Goal: Task Accomplishment & Management: Complete application form

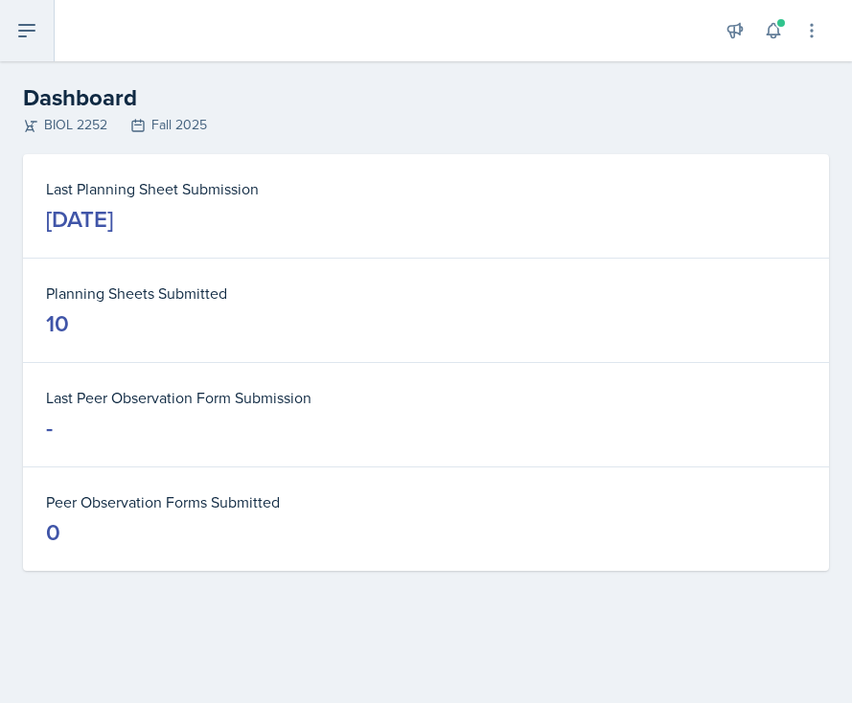
click at [32, 25] on icon at bounding box center [26, 30] width 15 height 11
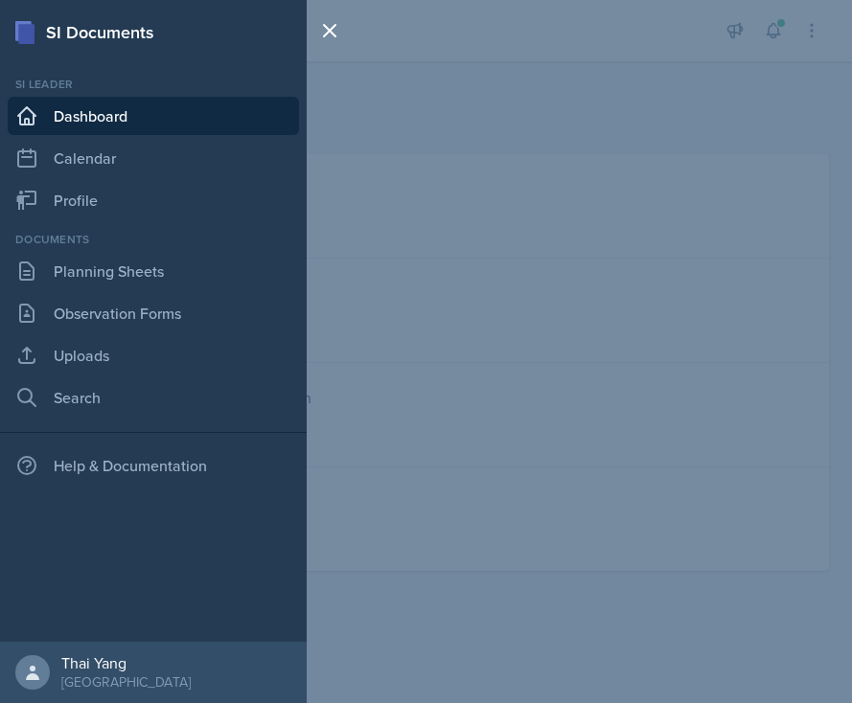
click at [494, 181] on div "SI Documents Si leader Dashboard Calendar Profile Documents Planning Sheets Obs…" at bounding box center [426, 351] width 852 height 703
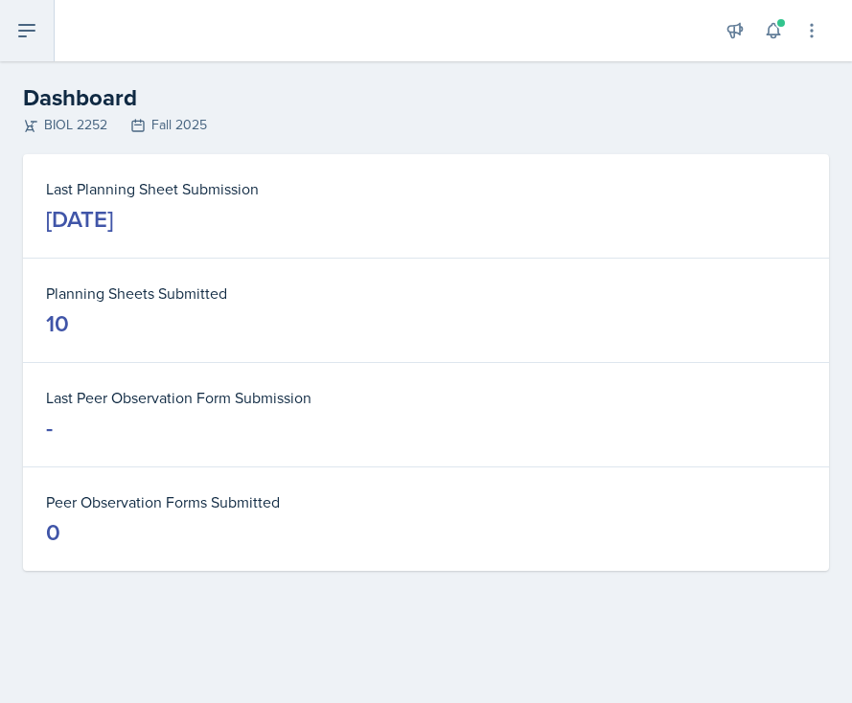
click at [35, 51] on button at bounding box center [27, 30] width 55 height 61
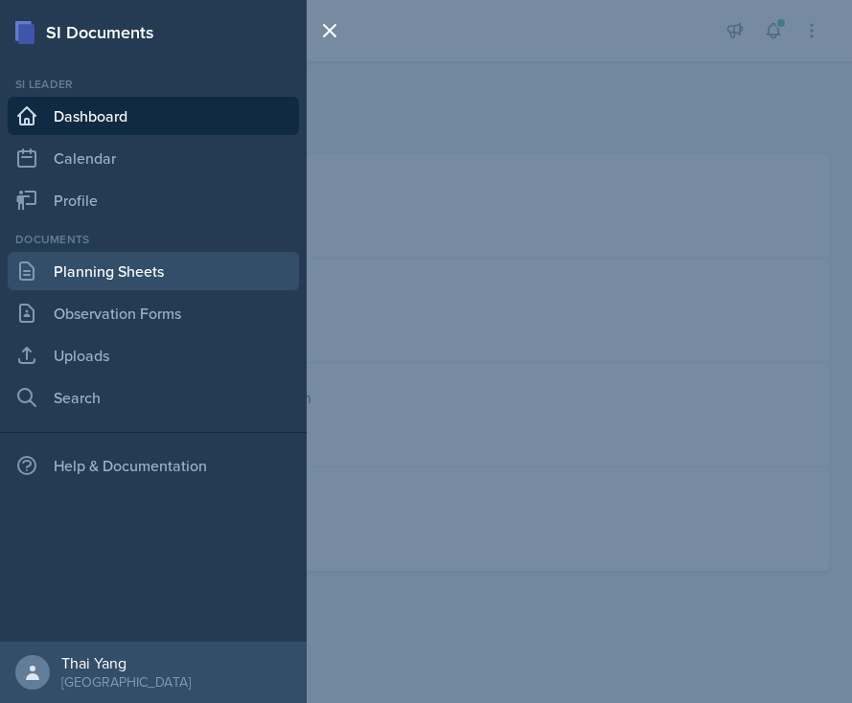
click at [142, 260] on link "Planning Sheets" at bounding box center [153, 271] width 291 height 38
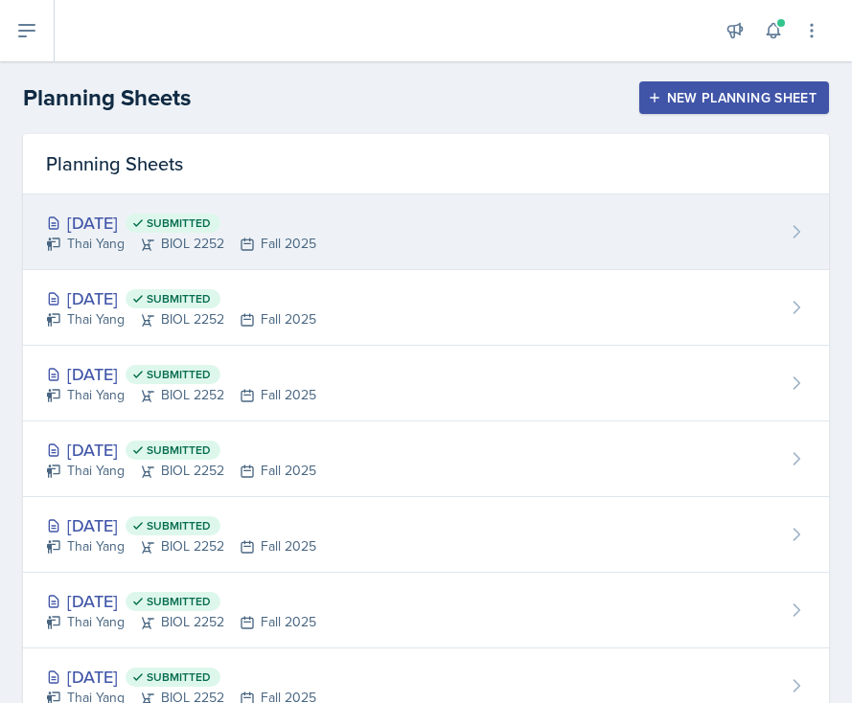
click at [362, 256] on div "[DATE] Submitted Thai Yang BIOL 2252 Fall 2025" at bounding box center [426, 233] width 806 height 76
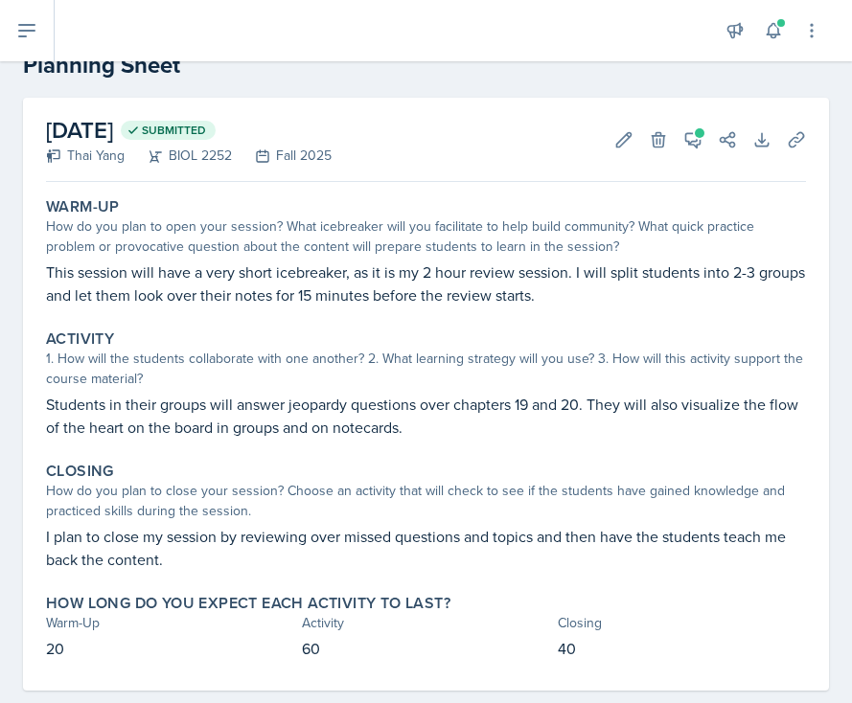
scroll to position [62, 0]
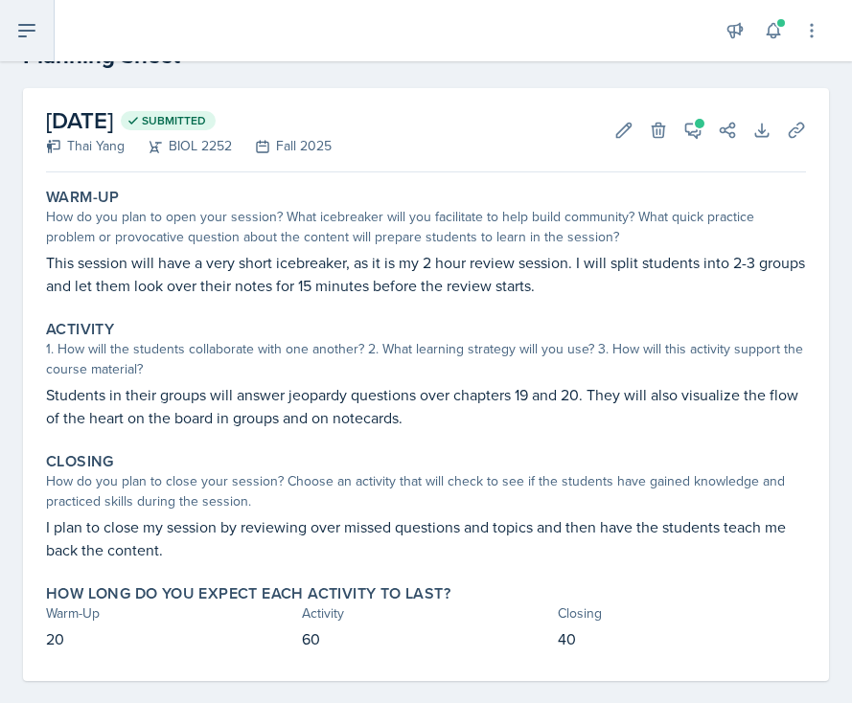
click at [31, 32] on icon at bounding box center [26, 30] width 23 height 23
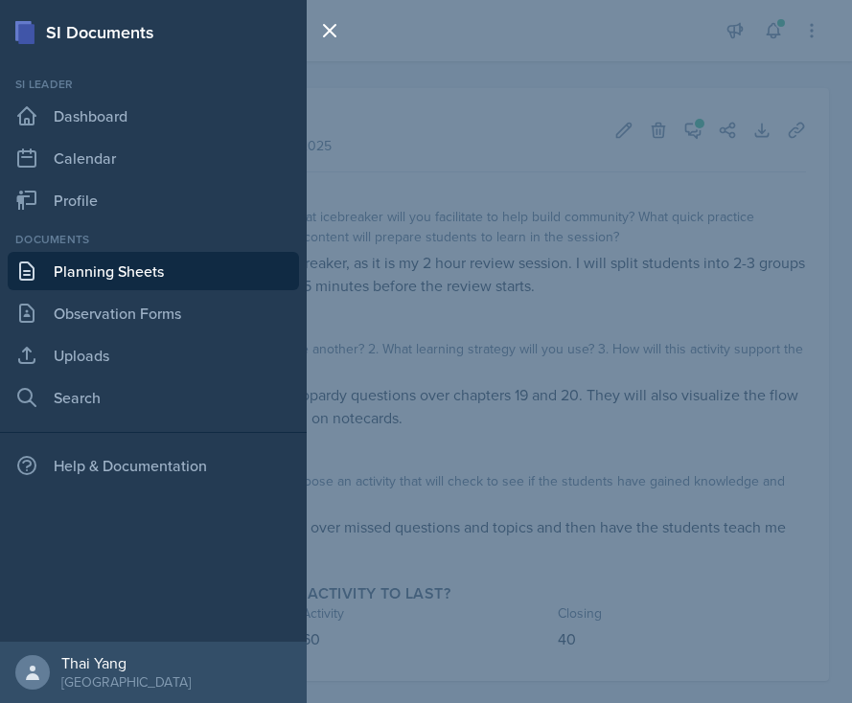
click at [95, 270] on link "Planning Sheets" at bounding box center [153, 271] width 291 height 38
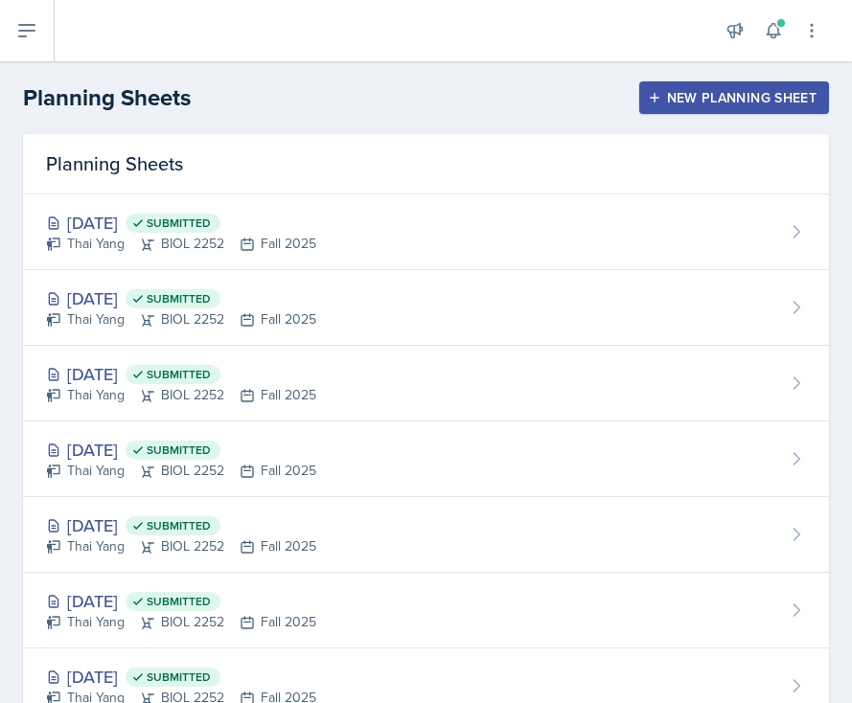
click at [691, 90] on div "New Planning Sheet" at bounding box center [734, 97] width 165 height 15
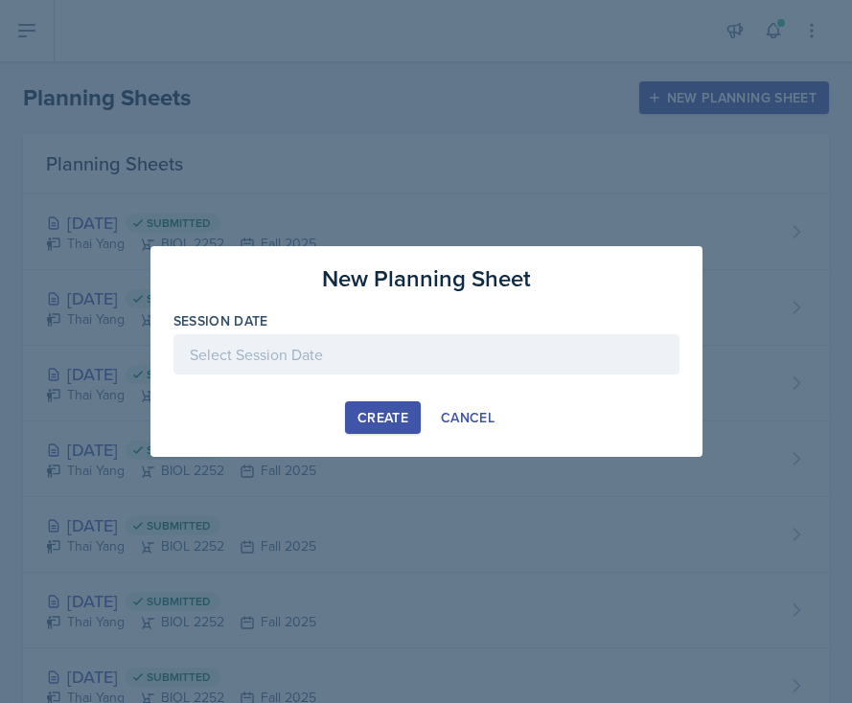
click at [386, 356] on div at bounding box center [426, 354] width 506 height 40
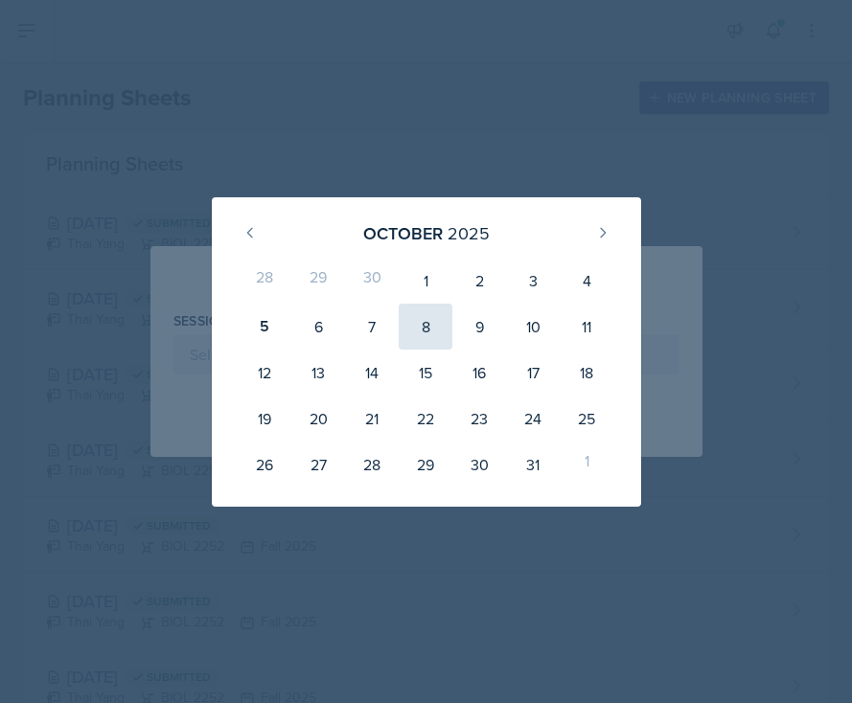
click at [431, 314] on div "8" at bounding box center [426, 327] width 54 height 46
type input "[DATE]"
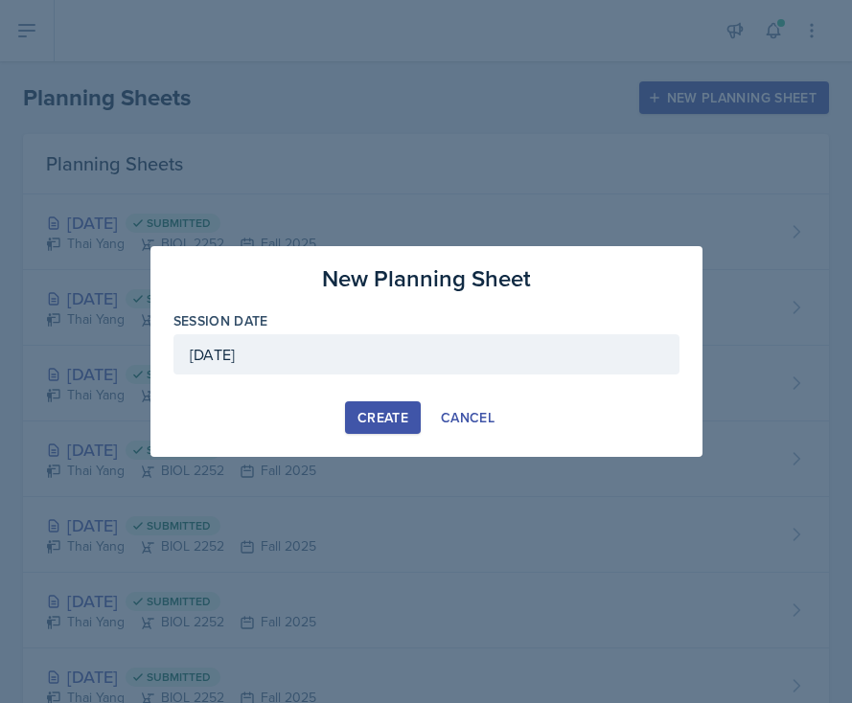
click at [402, 419] on div "Create" at bounding box center [382, 417] width 51 height 15
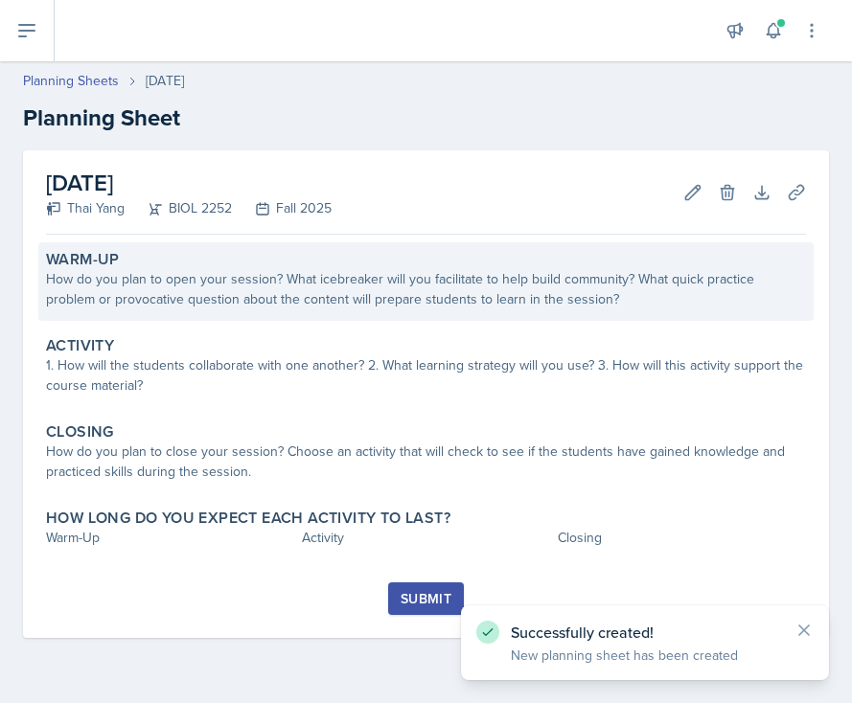
click at [300, 302] on div "How do you plan to open your session? What icebreaker will you facilitate to he…" at bounding box center [426, 289] width 760 height 40
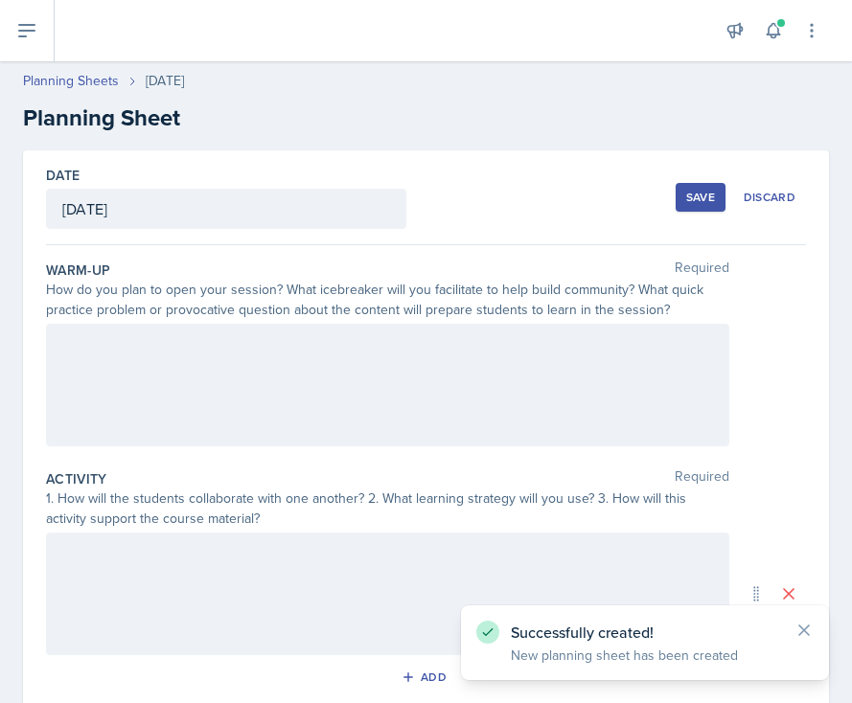
click at [255, 360] on div at bounding box center [387, 385] width 683 height 123
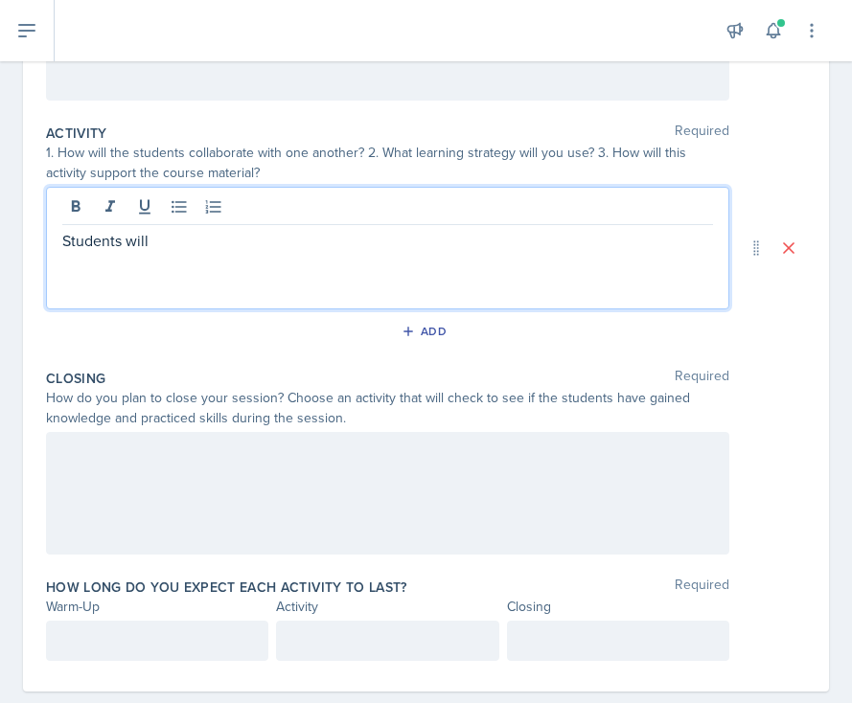
scroll to position [367, 0]
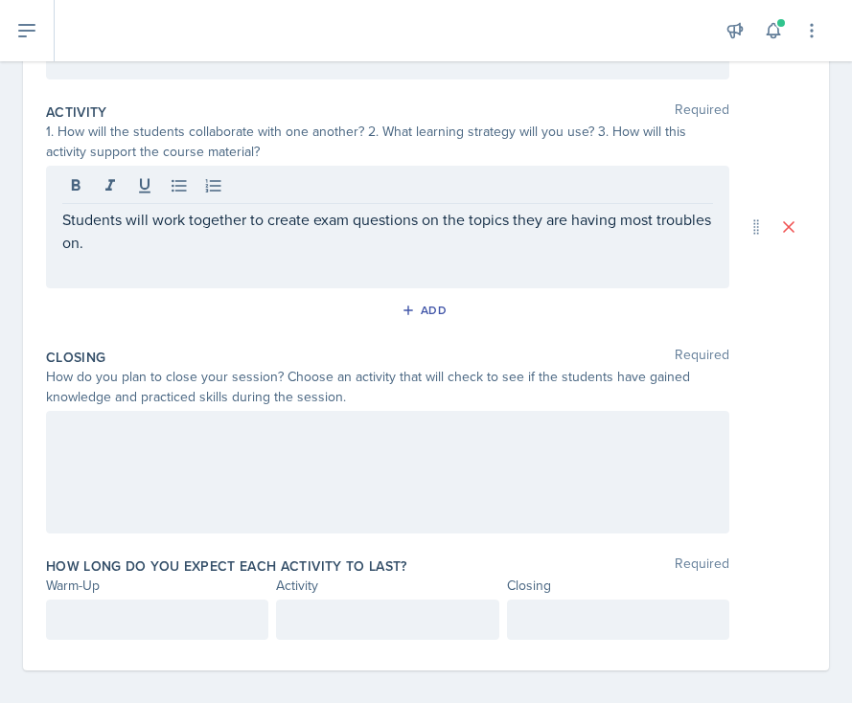
click at [172, 482] on div at bounding box center [387, 472] width 683 height 123
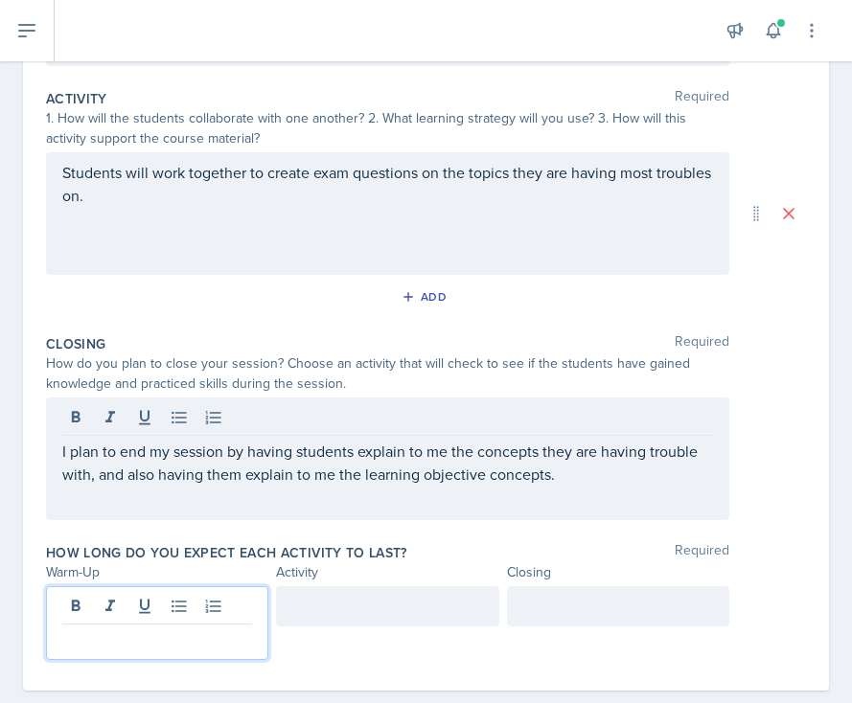
click at [93, 629] on p at bounding box center [157, 640] width 190 height 23
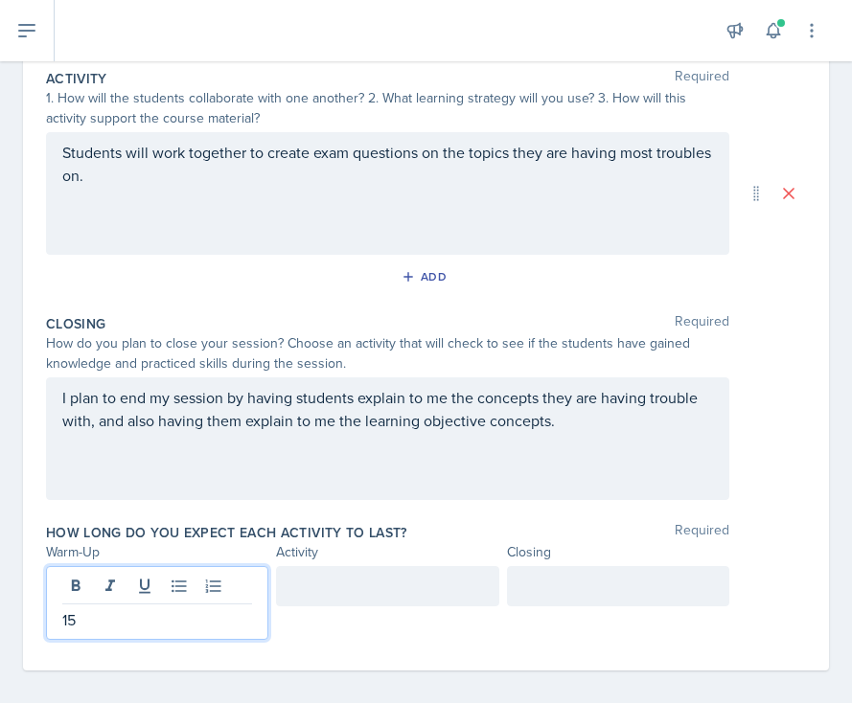
click at [350, 587] on div at bounding box center [387, 586] width 222 height 40
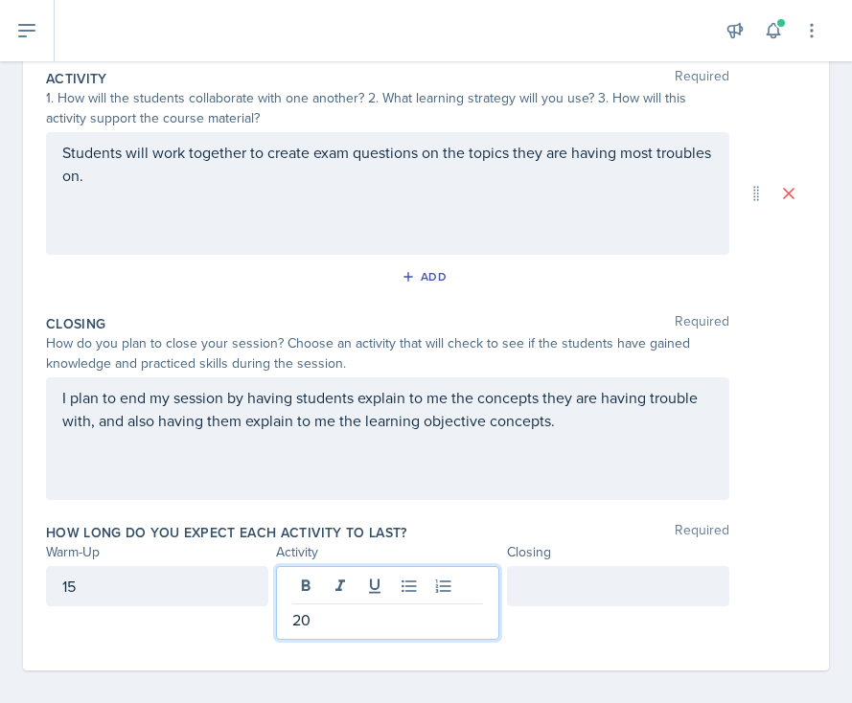
click at [546, 598] on div at bounding box center [618, 586] width 222 height 40
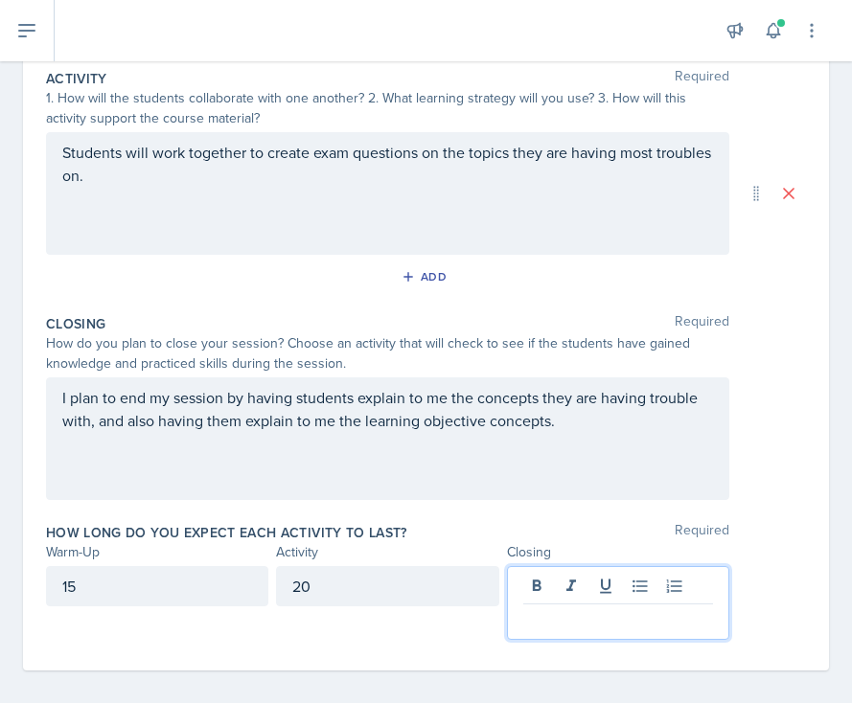
scroll to position [414, 0]
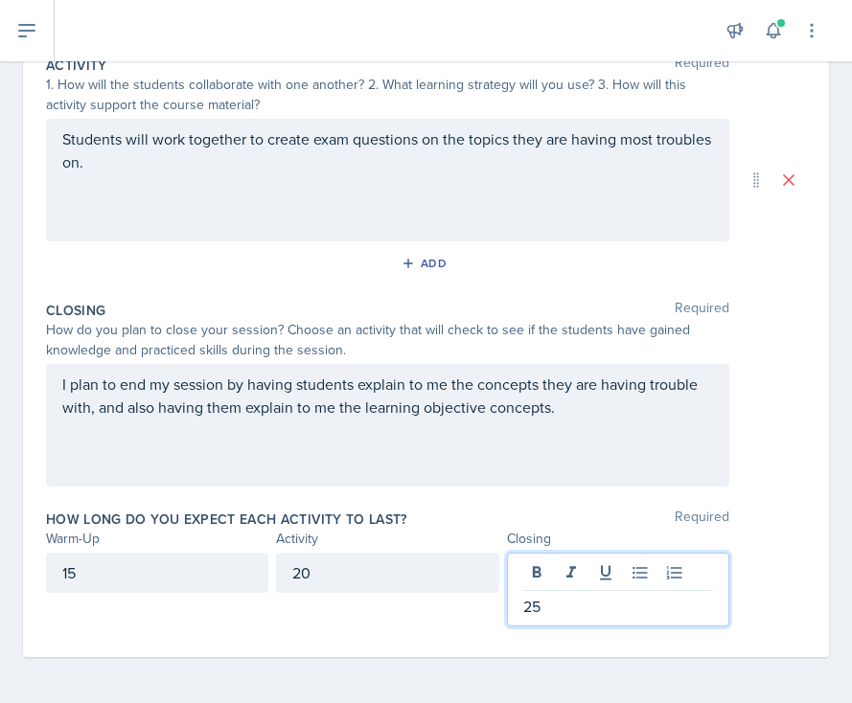
click at [430, 427] on div "I plan to end my session by having students explain to me the concepts they are…" at bounding box center [387, 425] width 683 height 123
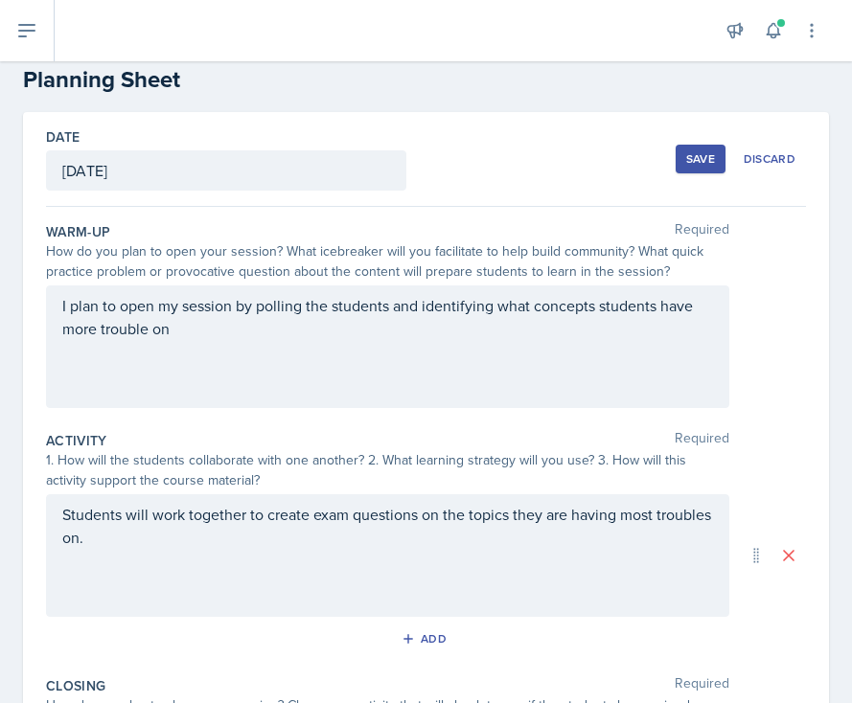
scroll to position [0, 0]
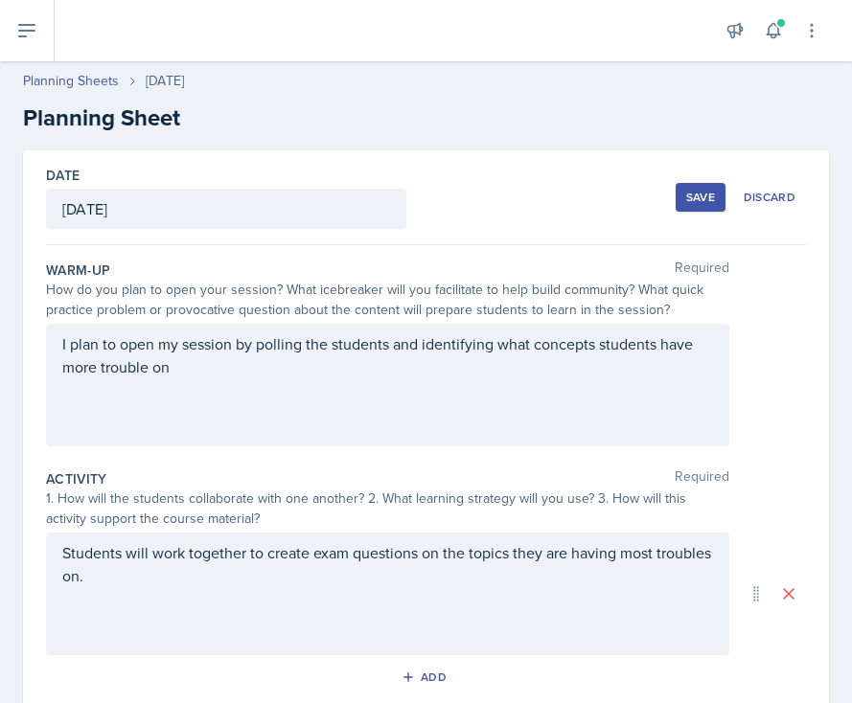
click at [708, 205] on div "Save" at bounding box center [700, 197] width 29 height 15
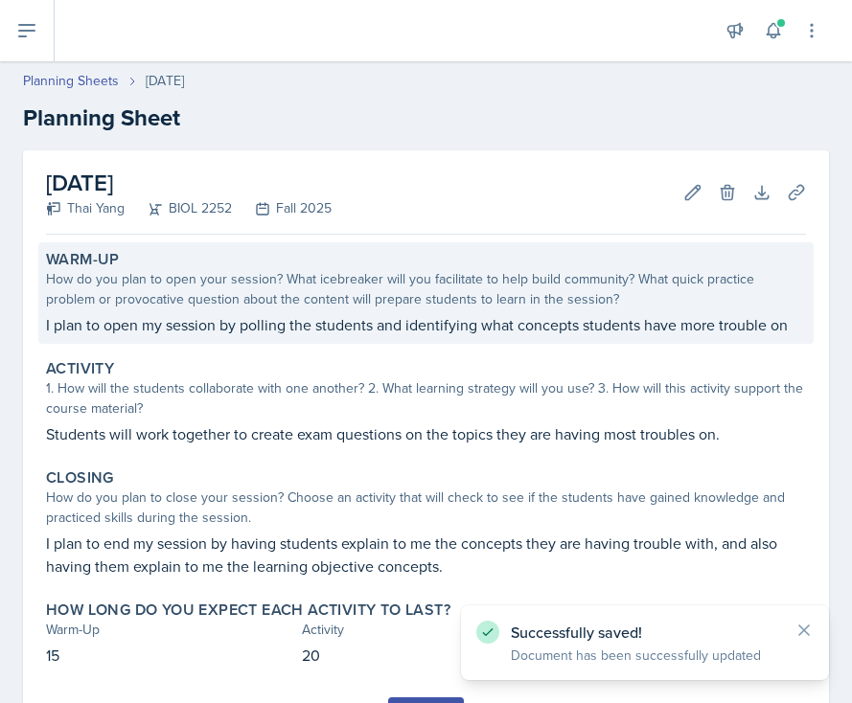
scroll to position [96, 0]
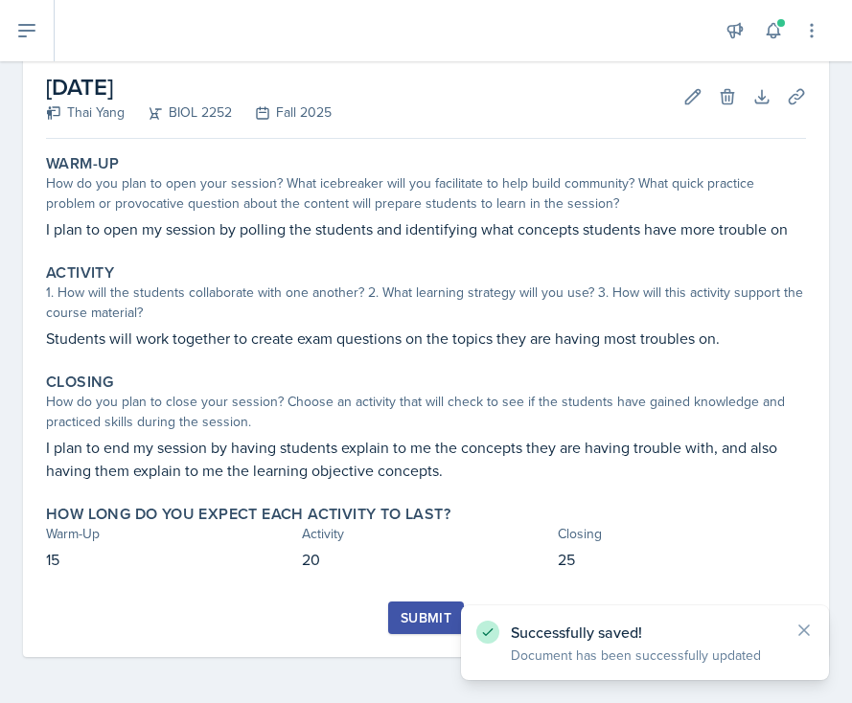
click at [406, 618] on div "Submit" at bounding box center [426, 617] width 51 height 15
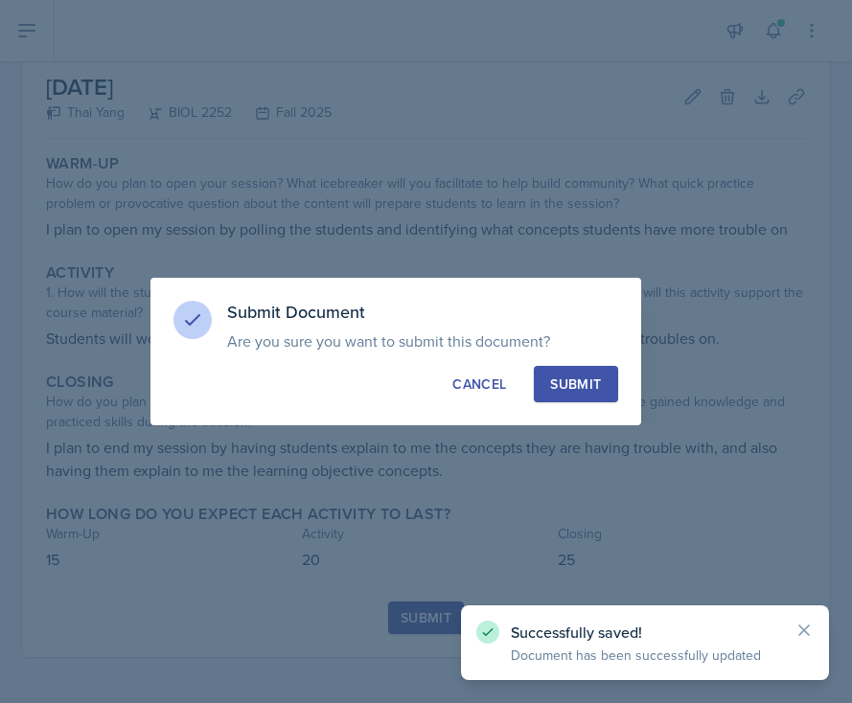
click at [563, 379] on div "Submit" at bounding box center [575, 384] width 51 height 19
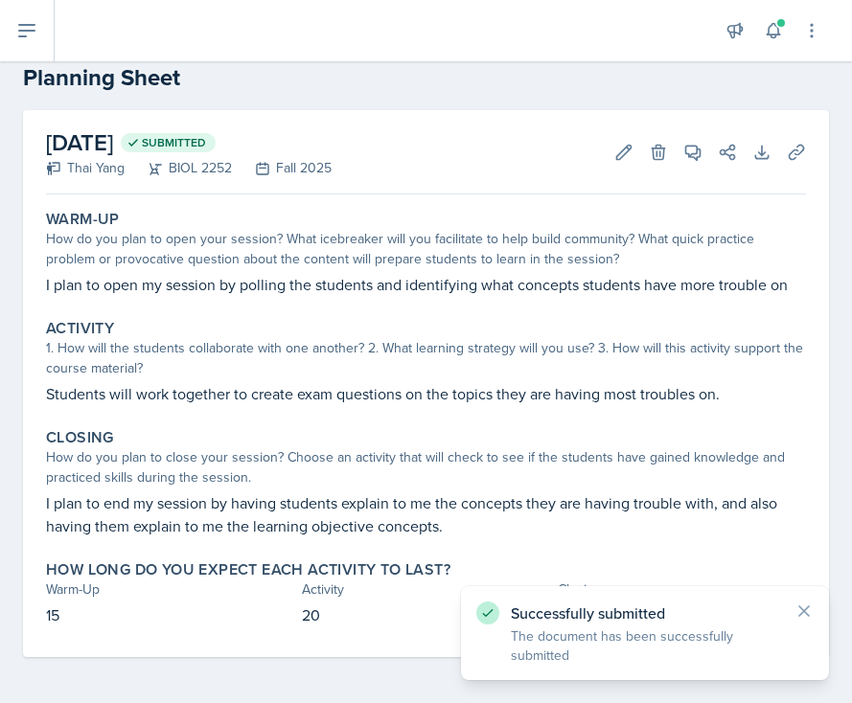
scroll to position [40, 0]
